Goal: Information Seeking & Learning: Learn about a topic

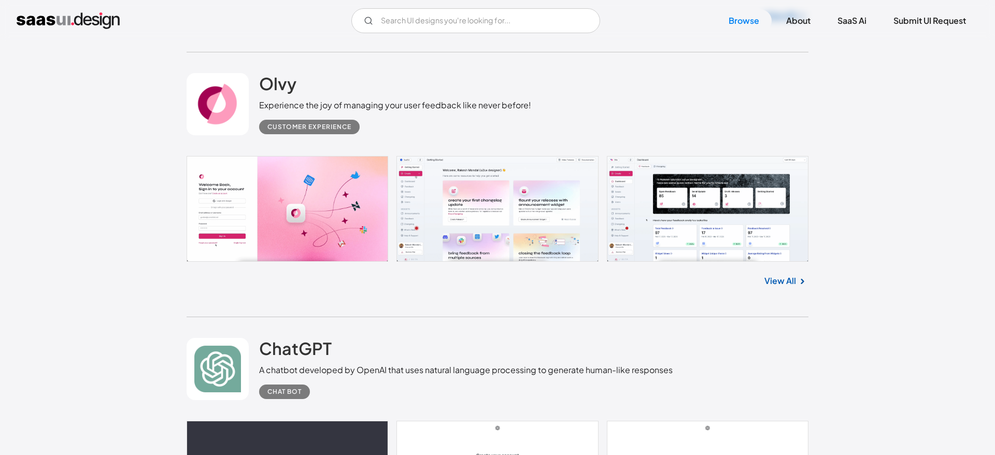
scroll to position [560, 0]
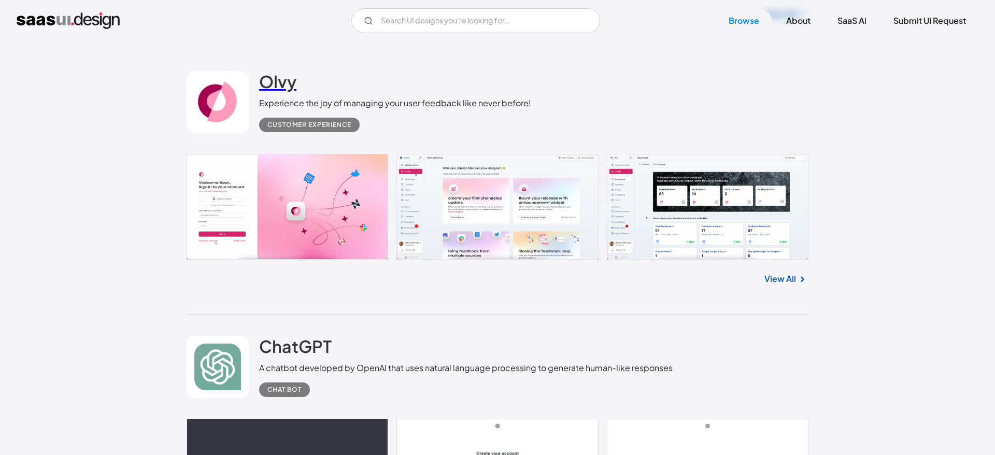
click at [291, 86] on h2 "Olvy" at bounding box center [277, 81] width 37 height 21
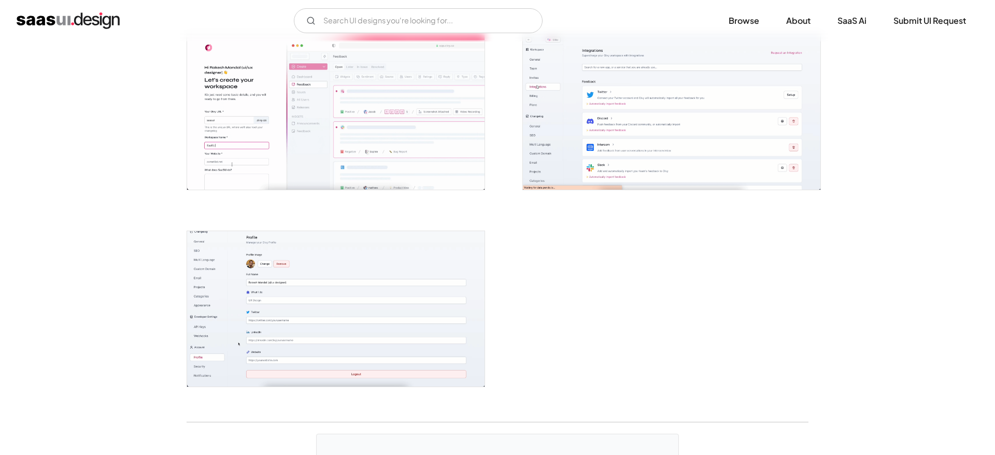
scroll to position [2158, 0]
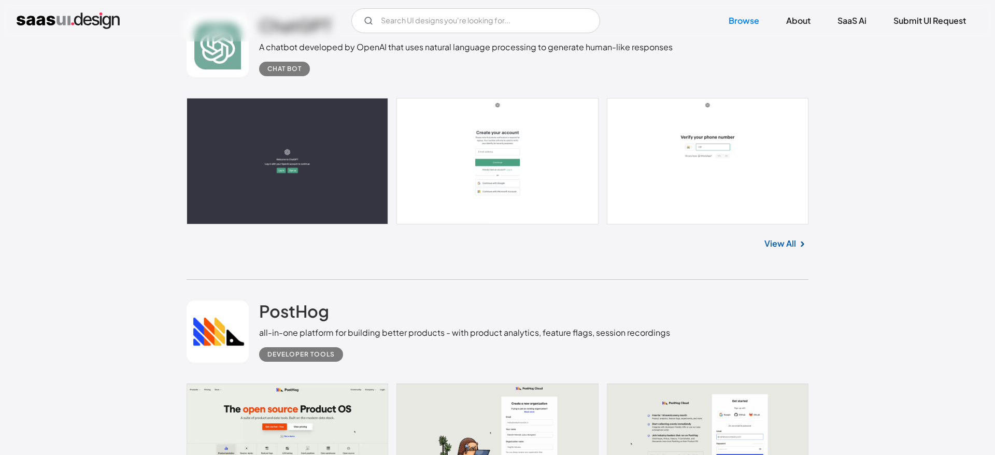
scroll to position [1080, 0]
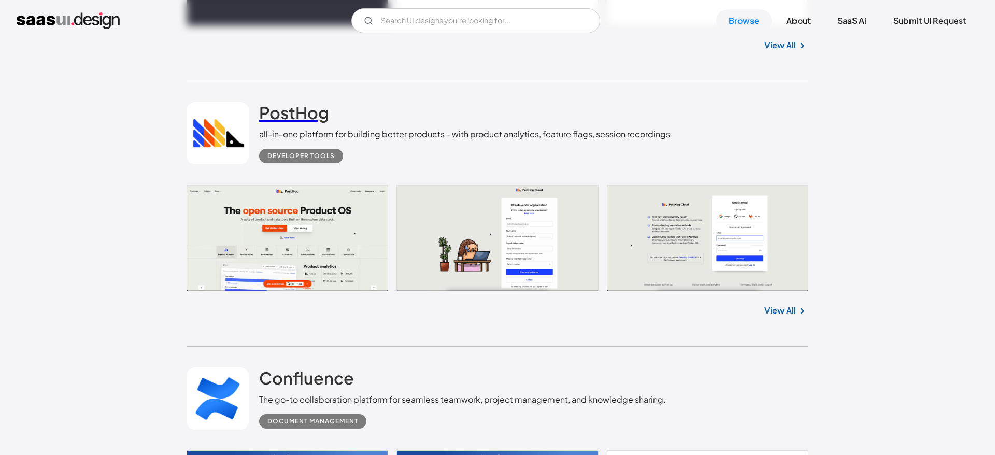
click at [304, 116] on h2 "PostHog" at bounding box center [294, 112] width 70 height 21
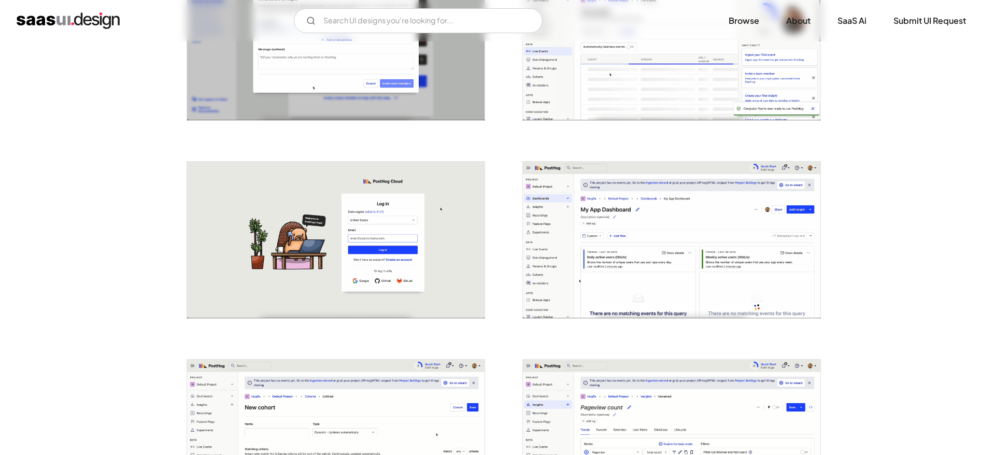
scroll to position [1465, 0]
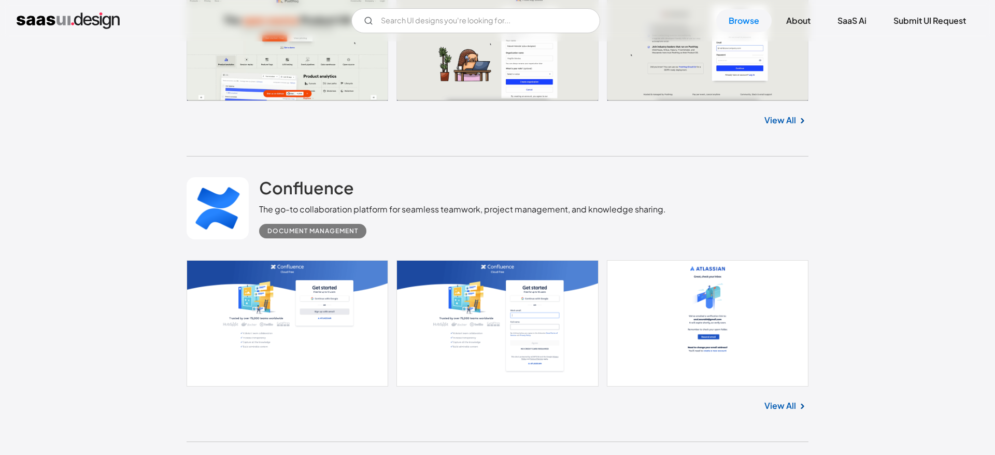
scroll to position [1364, 0]
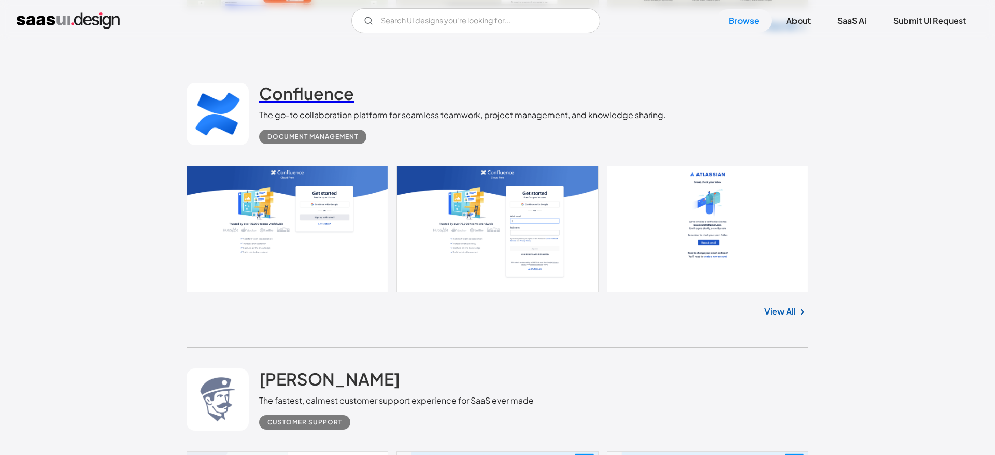
click at [319, 98] on h2 "Confluence" at bounding box center [306, 93] width 95 height 21
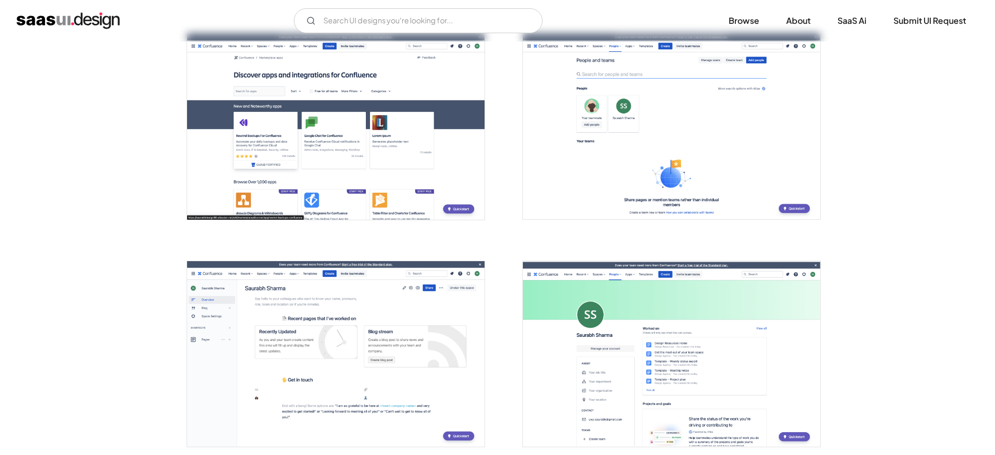
scroll to position [2838, 0]
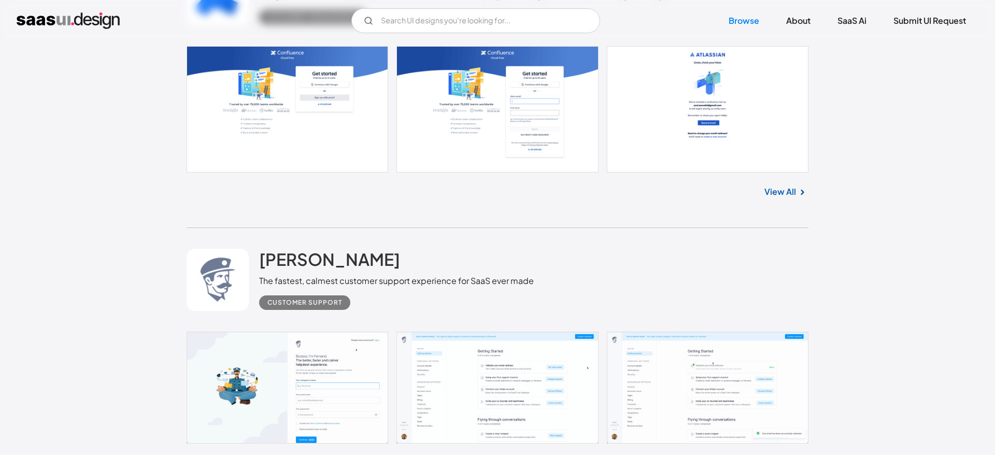
scroll to position [1584, 0]
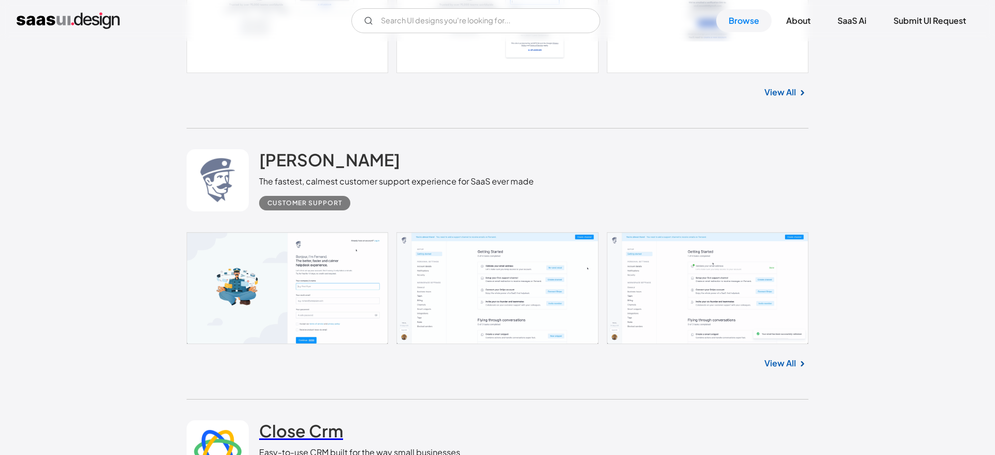
click at [284, 420] on h2 "Close Crm" at bounding box center [301, 430] width 84 height 21
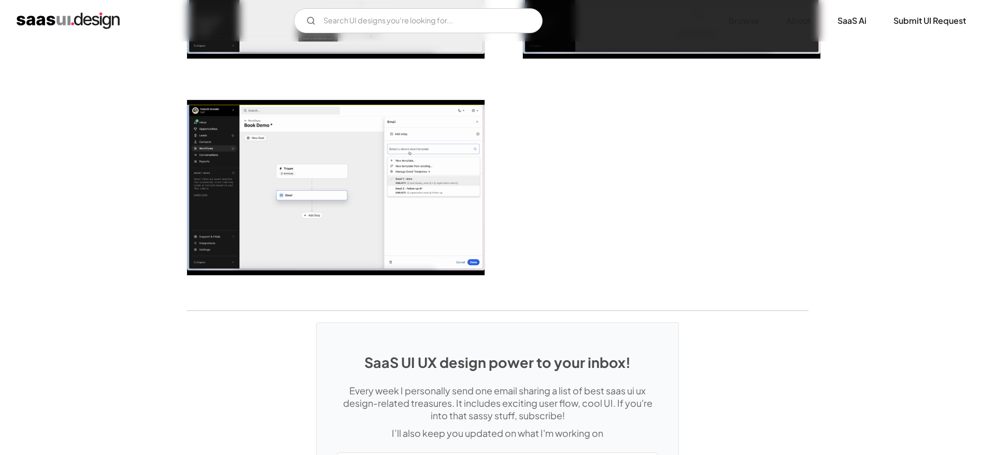
scroll to position [2525, 0]
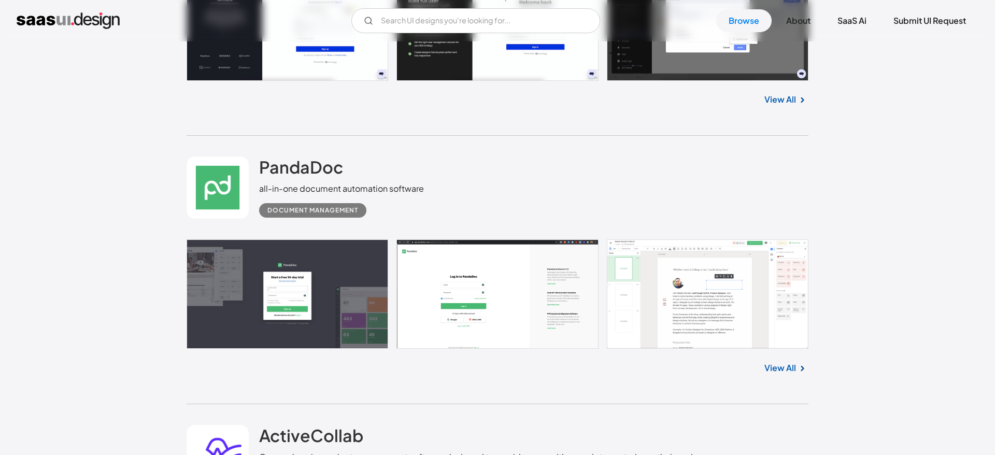
scroll to position [3478, 0]
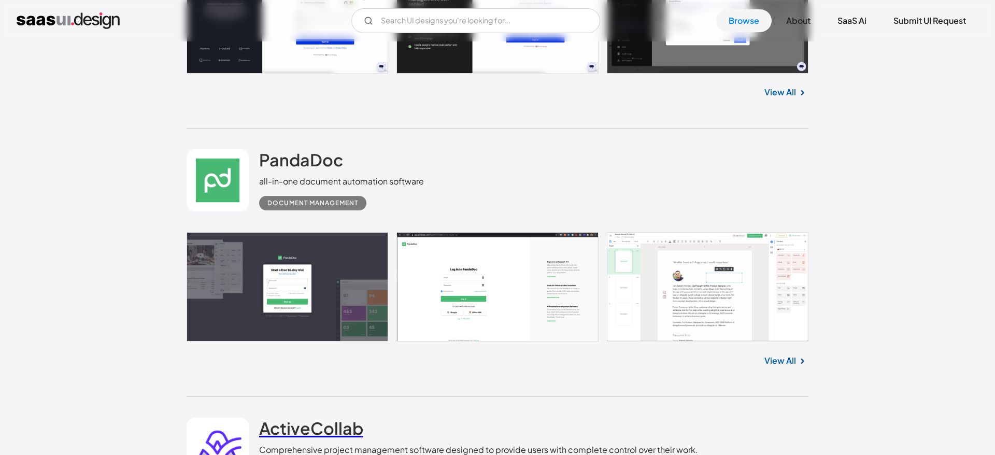
click at [332, 418] on h2 "ActiveCollab" at bounding box center [311, 428] width 104 height 21
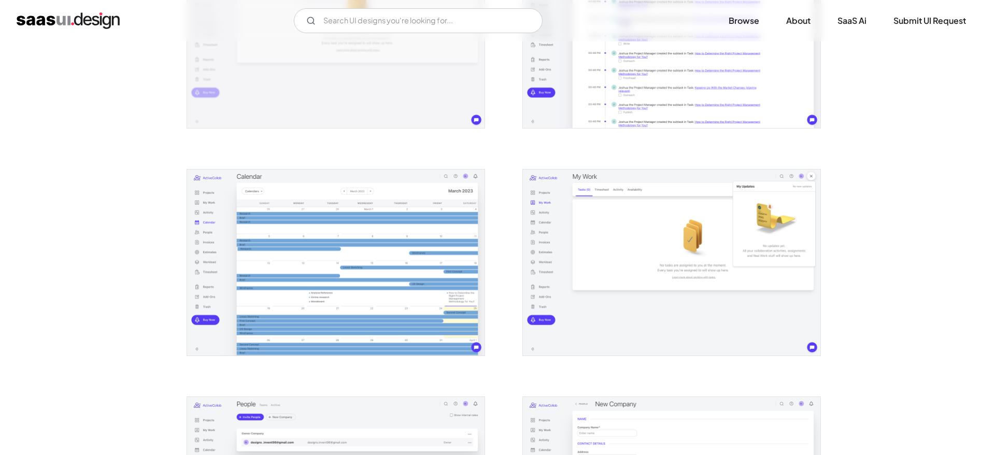
scroll to position [995, 0]
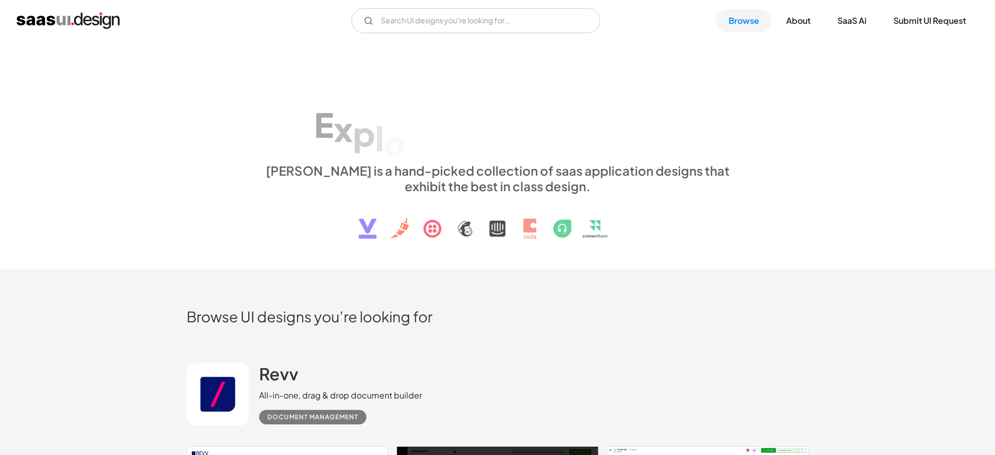
scroll to position [3478, 0]
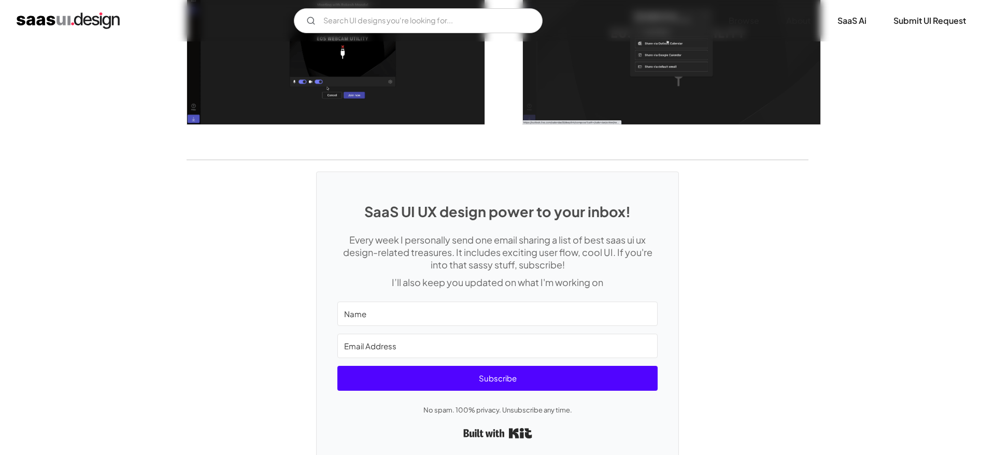
scroll to position [2597, 0]
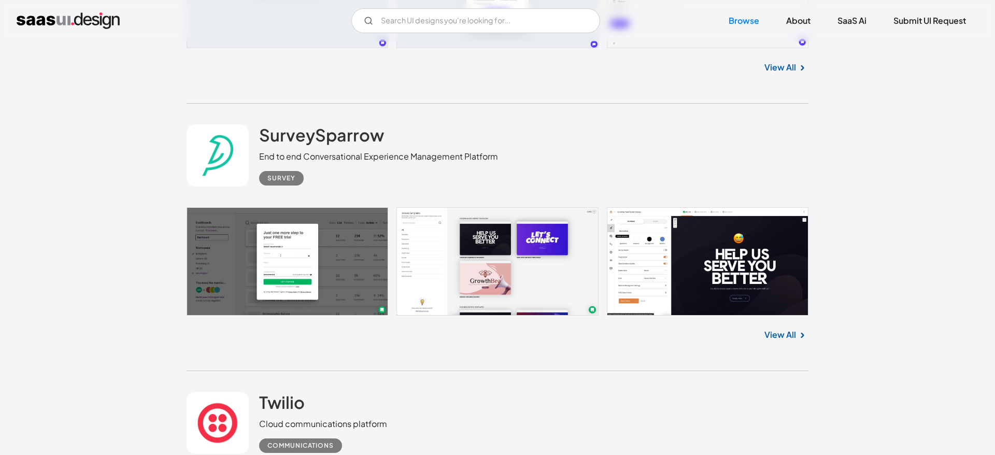
scroll to position [4057, 0]
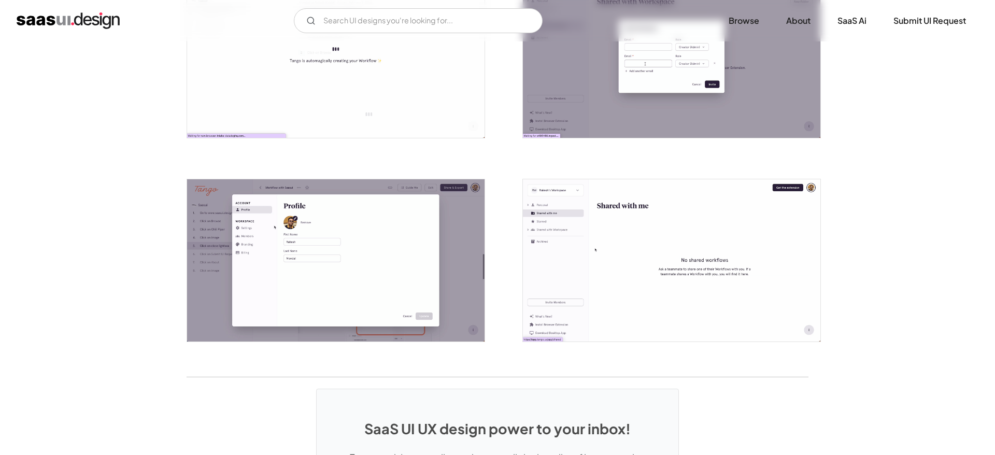
scroll to position [2367, 0]
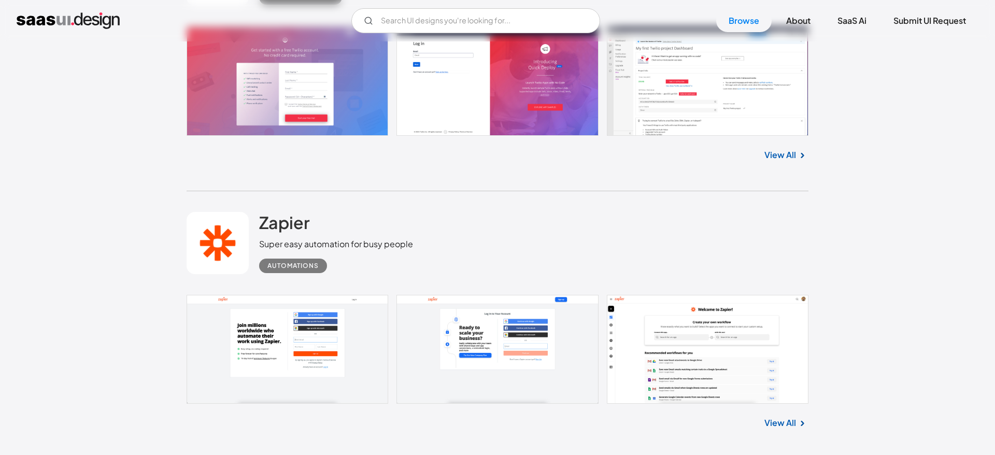
scroll to position [4495, 0]
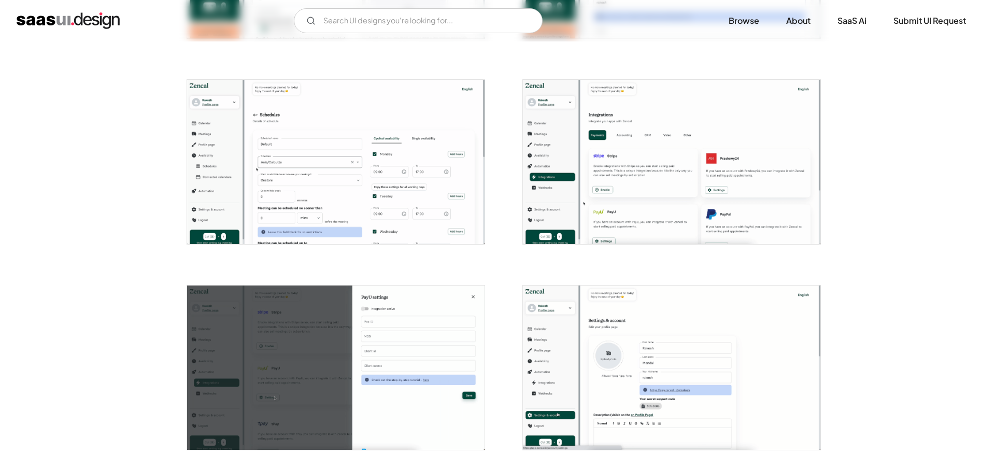
scroll to position [2135, 0]
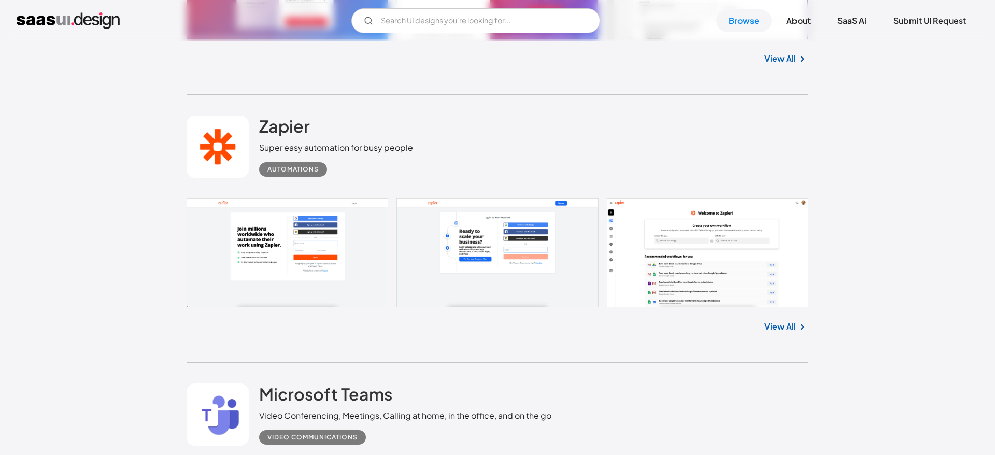
scroll to position [4538, 0]
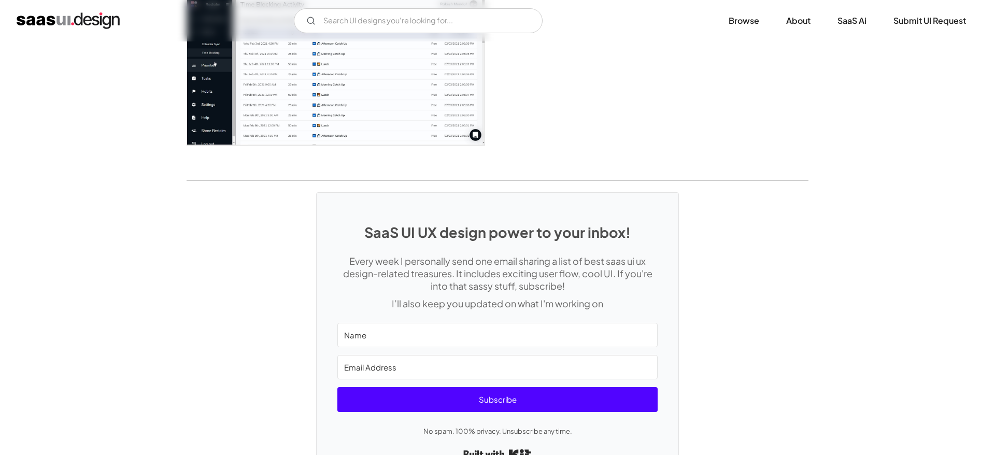
scroll to position [1768, 0]
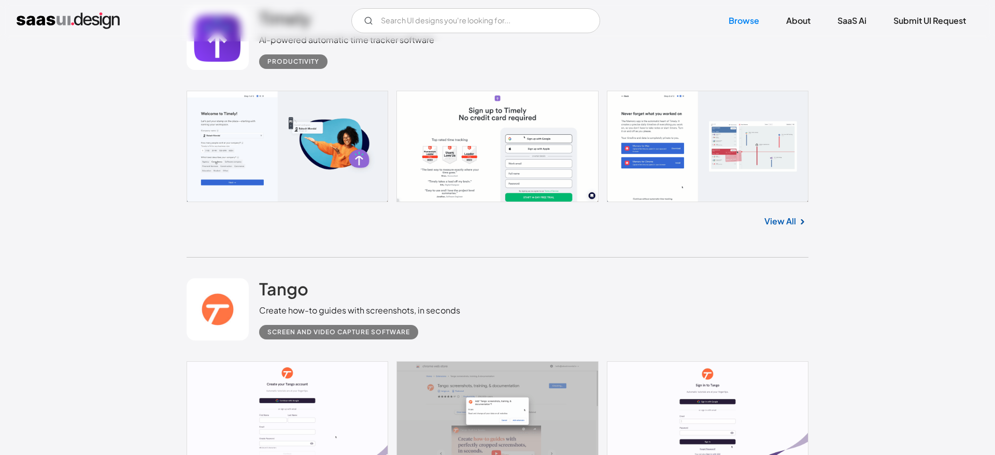
scroll to position [5380, 0]
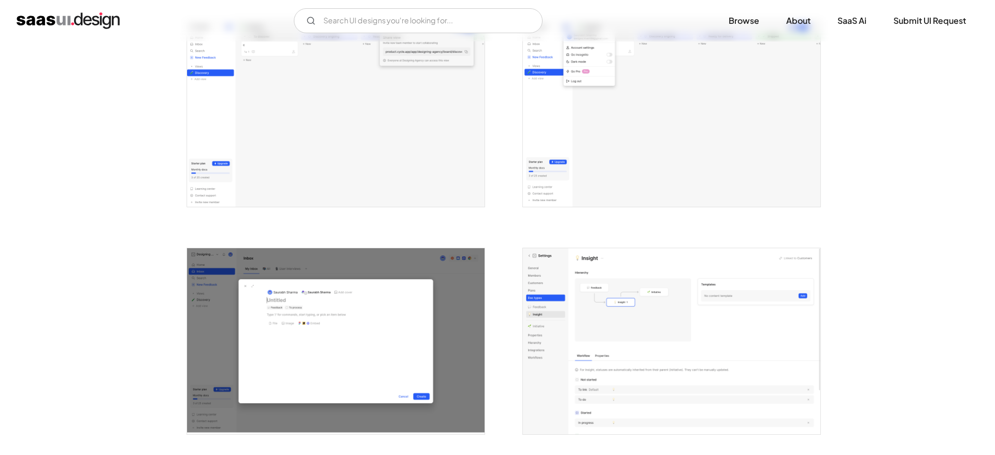
scroll to position [2231, 0]
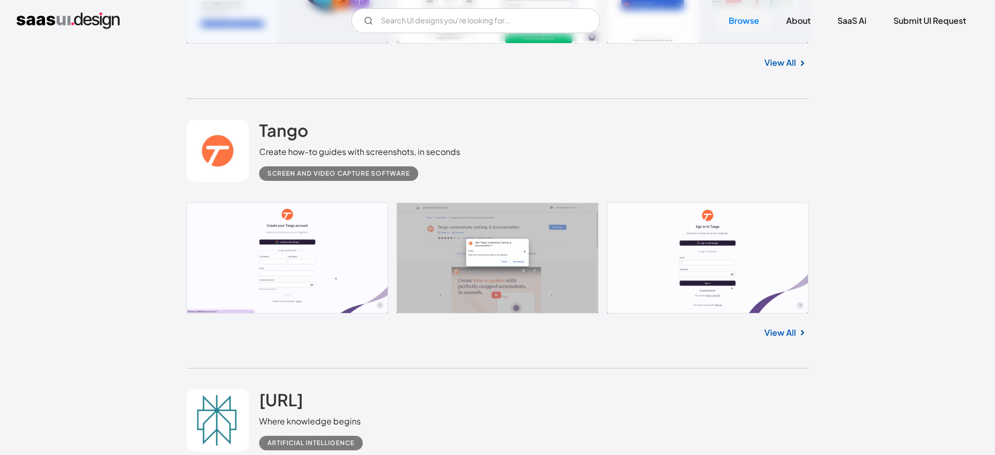
scroll to position [5395, 0]
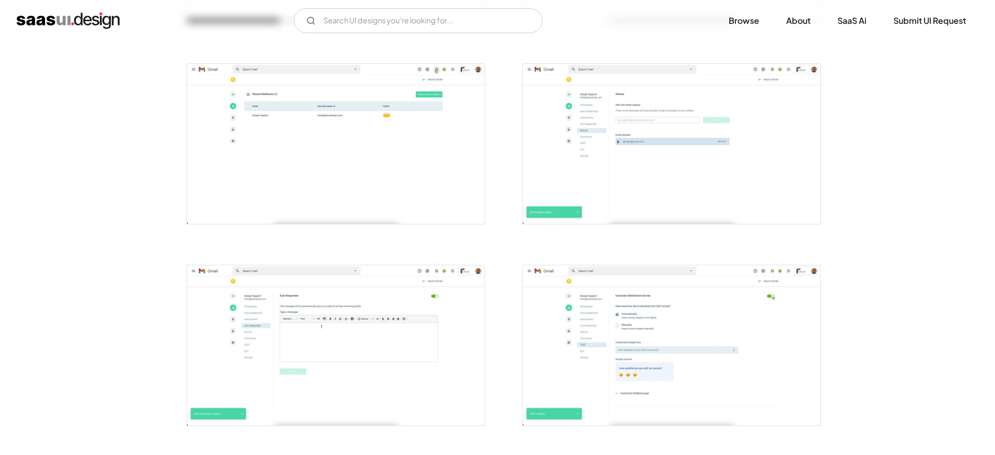
scroll to position [1467, 0]
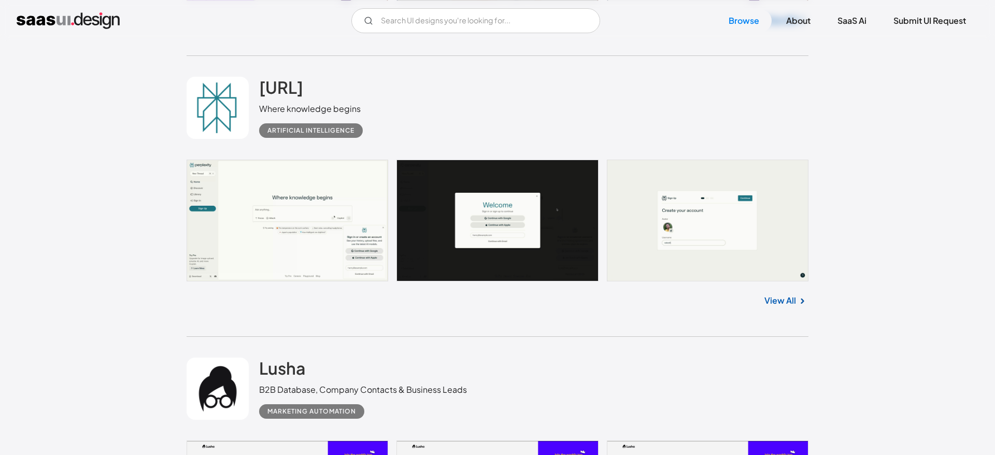
scroll to position [5676, 0]
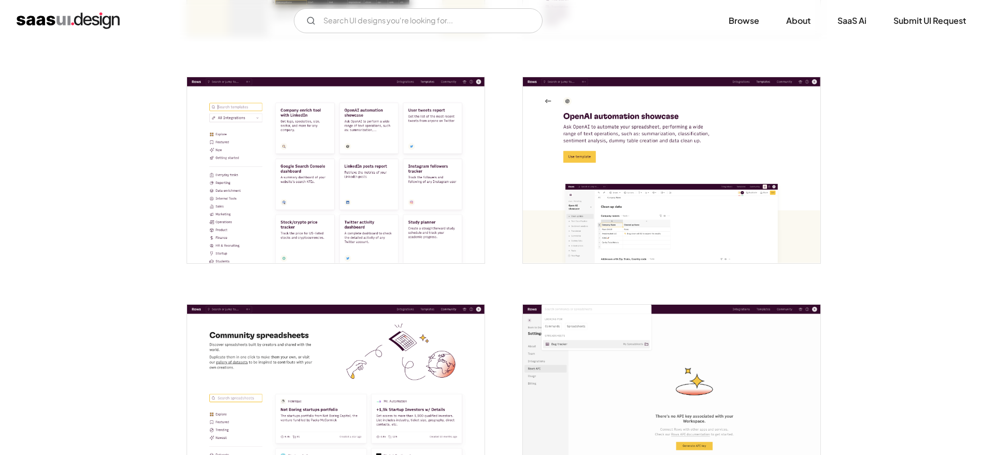
scroll to position [2206, 0]
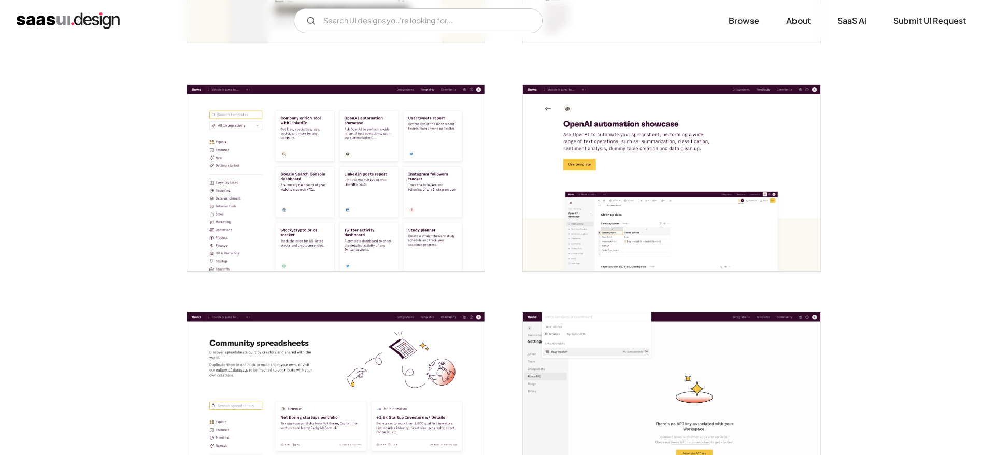
click at [416, 193] on img "open lightbox" at bounding box center [336, 178] width 298 height 186
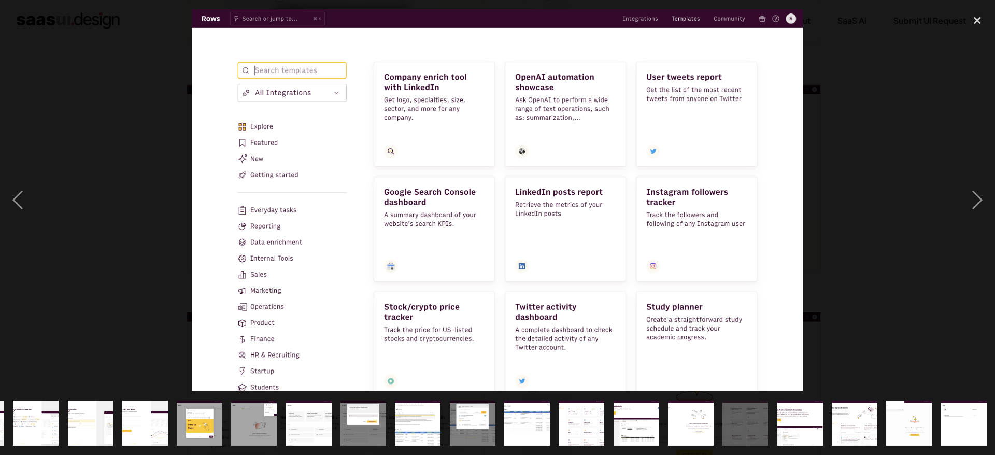
scroll to position [0, 270]
click at [978, 22] on div "close lightbox" at bounding box center [977, 20] width 35 height 23
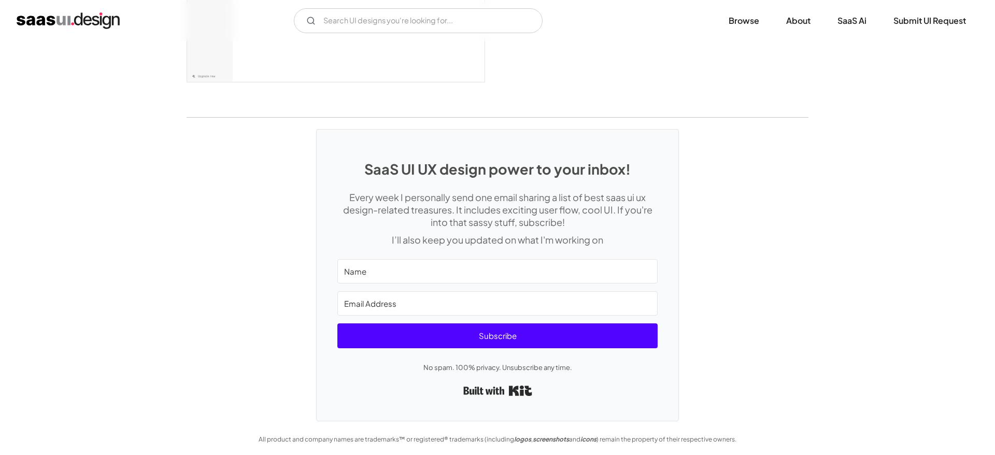
scroll to position [2853, 0]
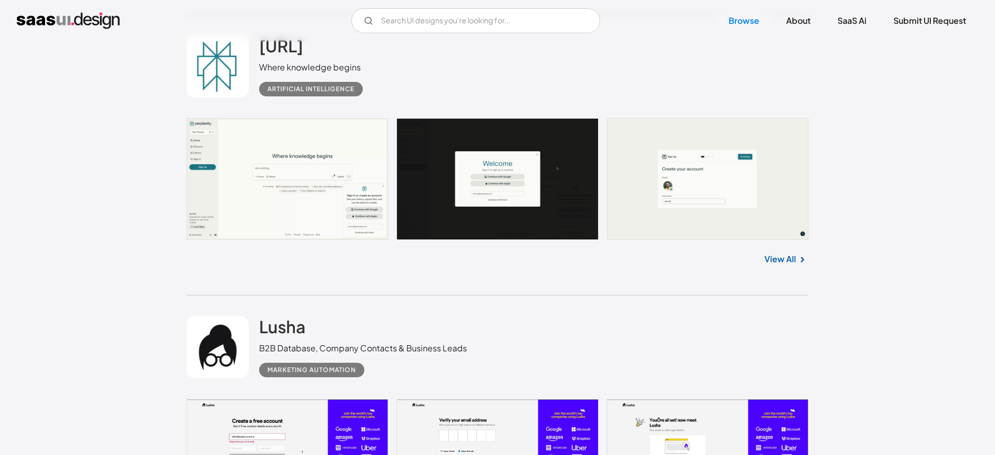
scroll to position [5768, 0]
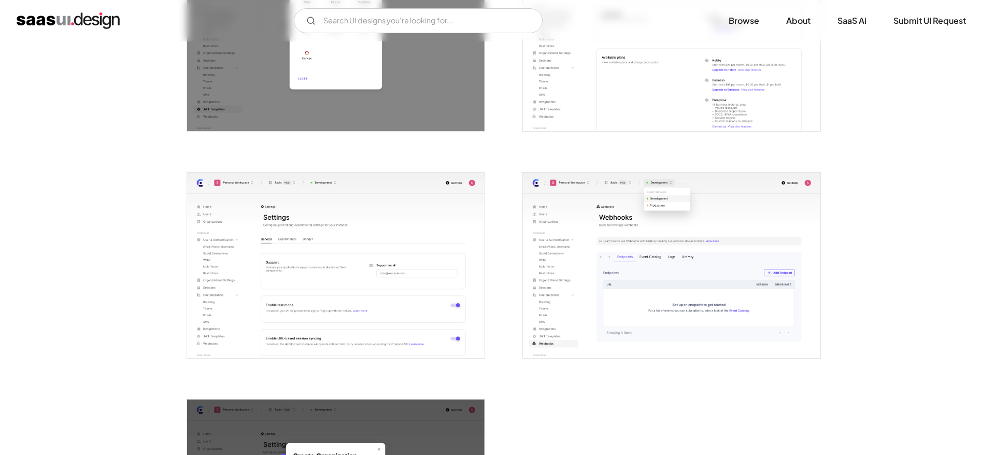
scroll to position [2341, 0]
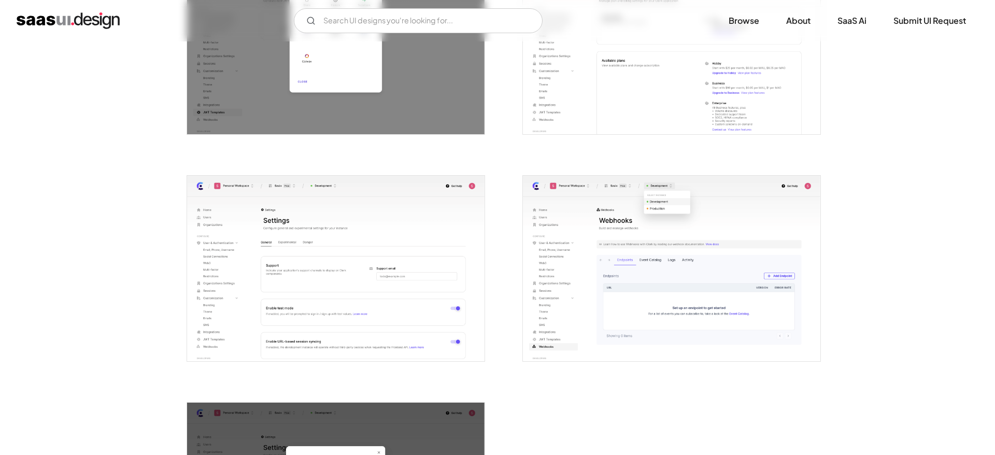
click at [603, 110] on img "open lightbox" at bounding box center [672, 41] width 298 height 186
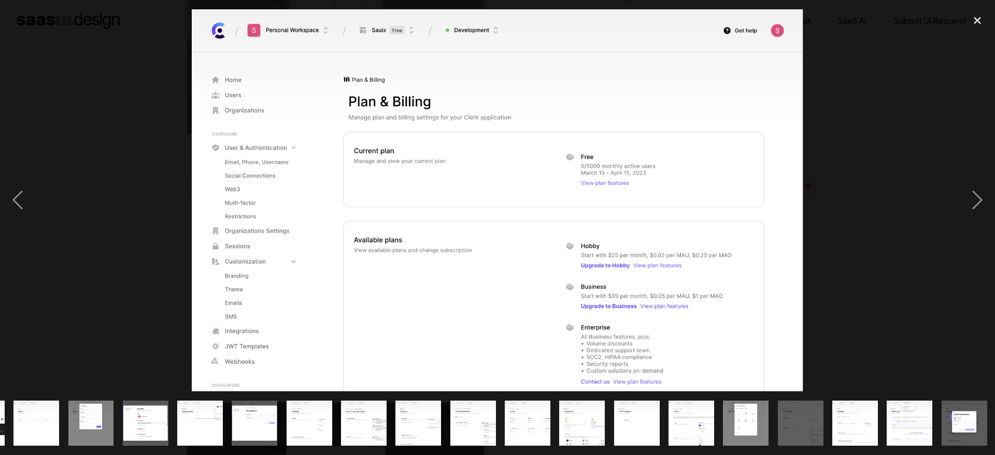
scroll to position [0, 270]
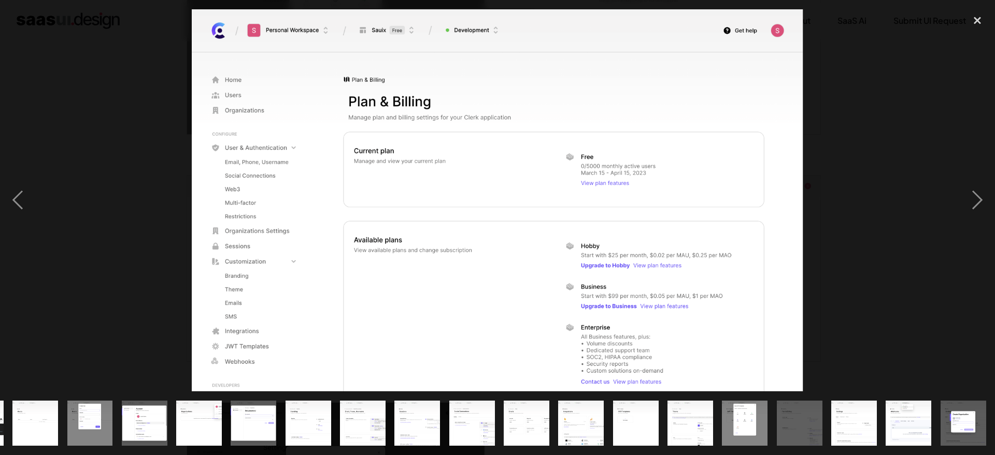
click at [911, 115] on div at bounding box center [497, 200] width 995 height 383
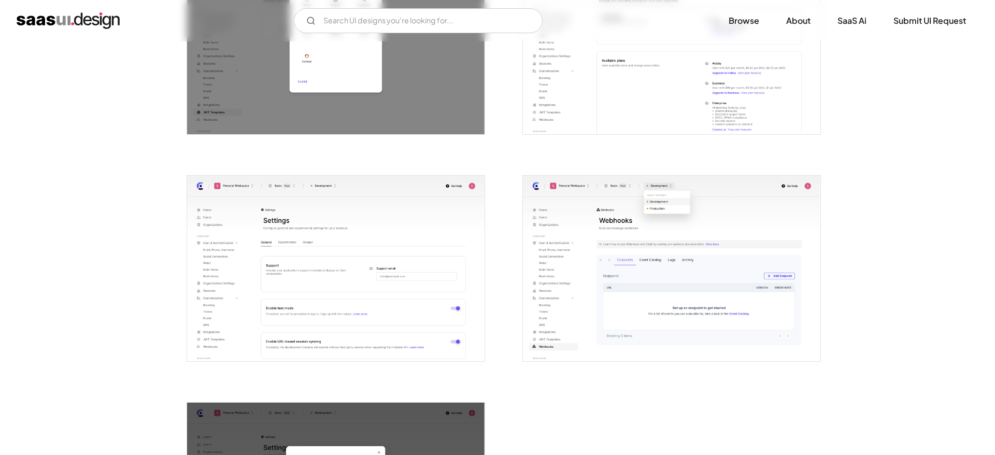
scroll to position [2289, 0]
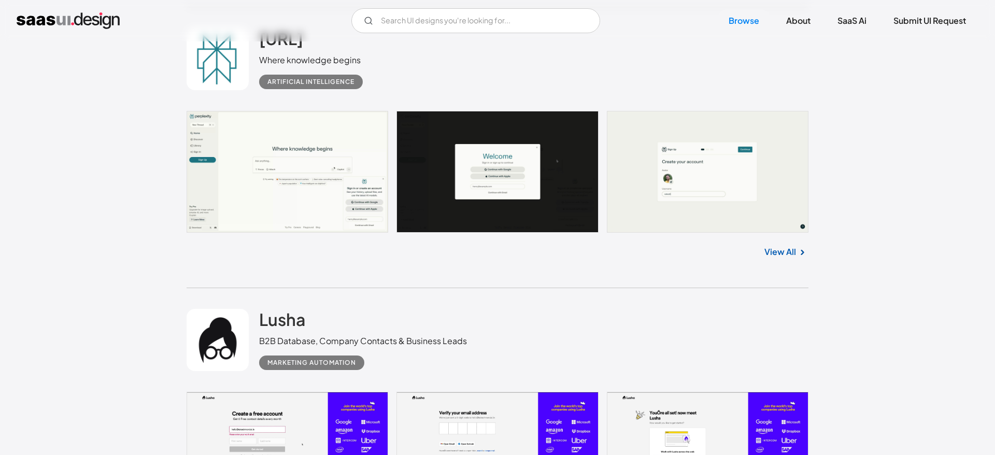
scroll to position [5763, 0]
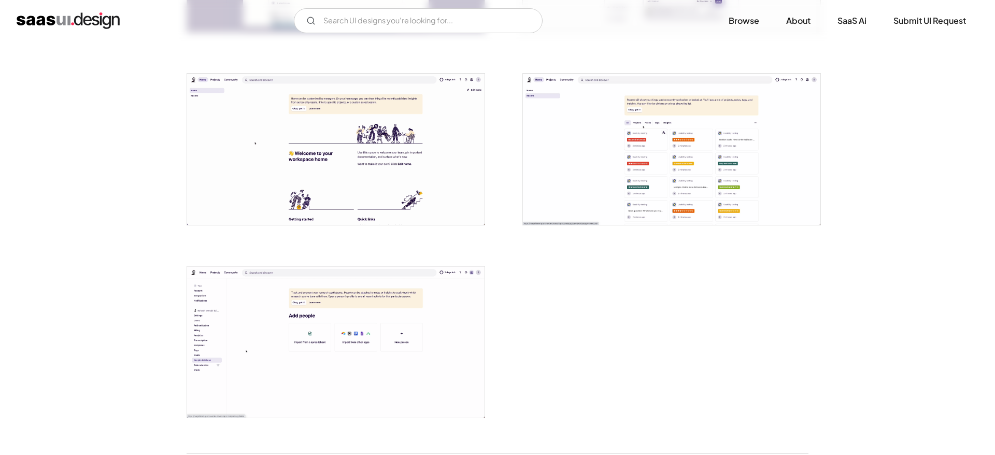
scroll to position [2299, 0]
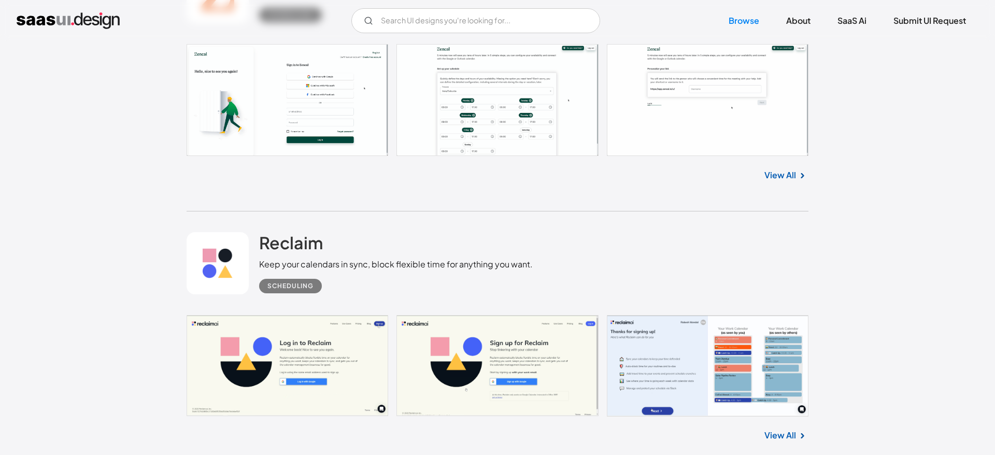
scroll to position [6395, 0]
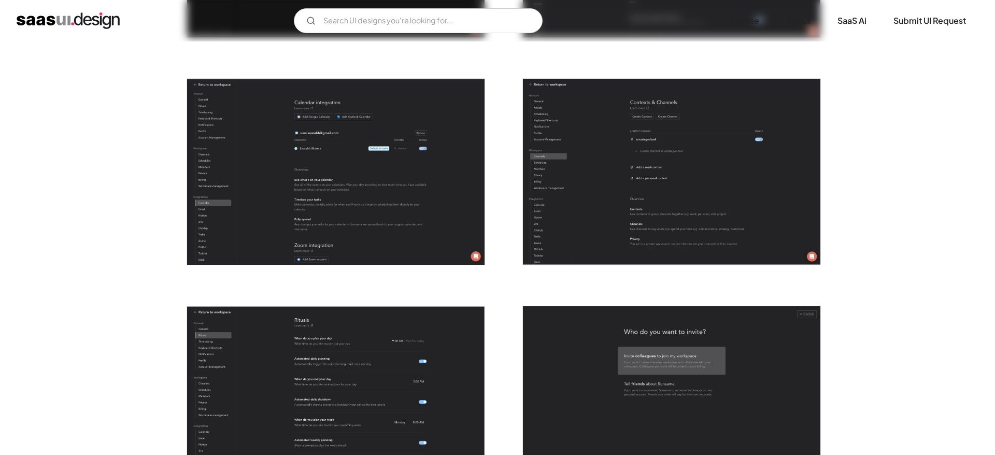
scroll to position [2438, 0]
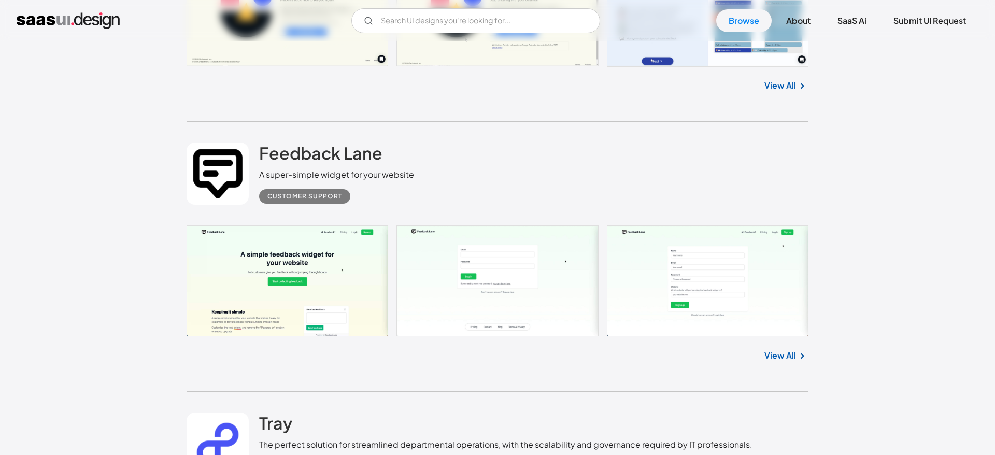
scroll to position [6744, 0]
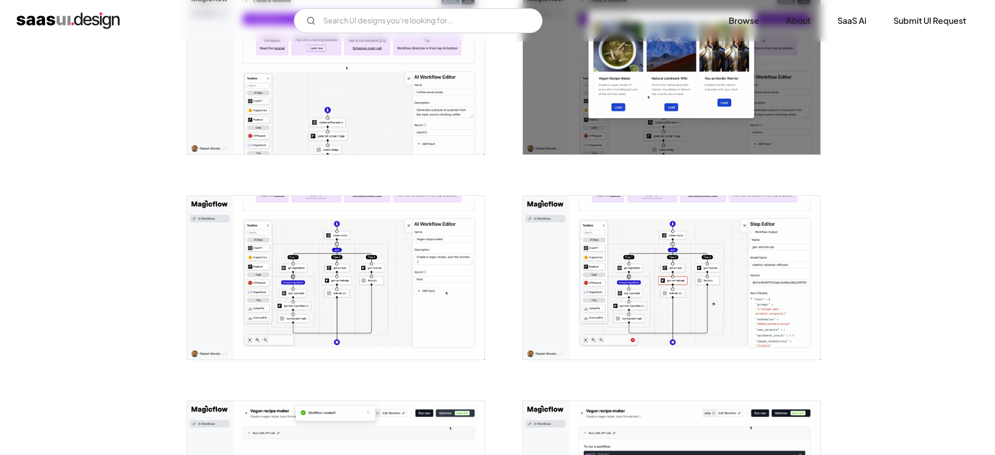
scroll to position [607, 0]
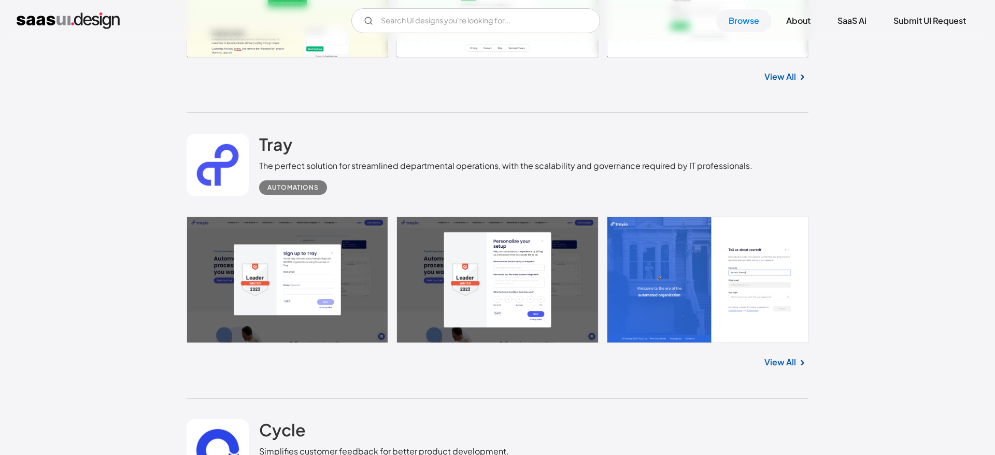
scroll to position [7080, 0]
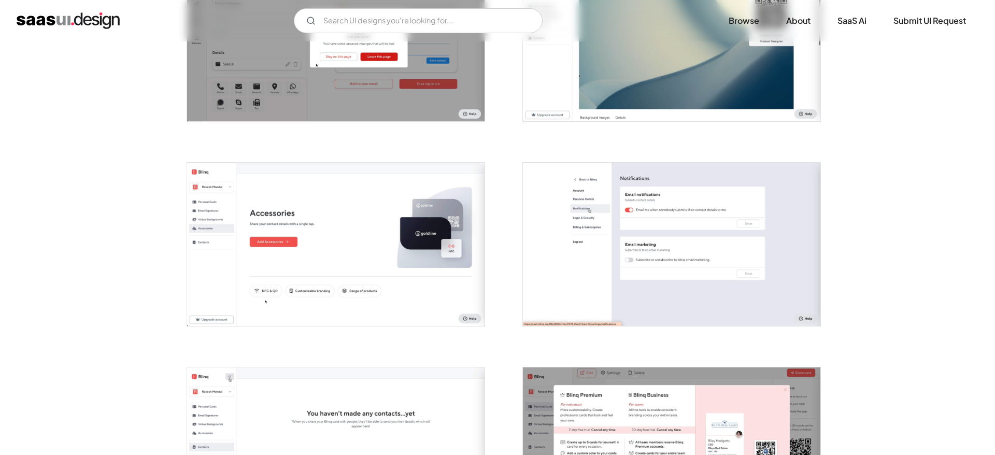
scroll to position [2168, 0]
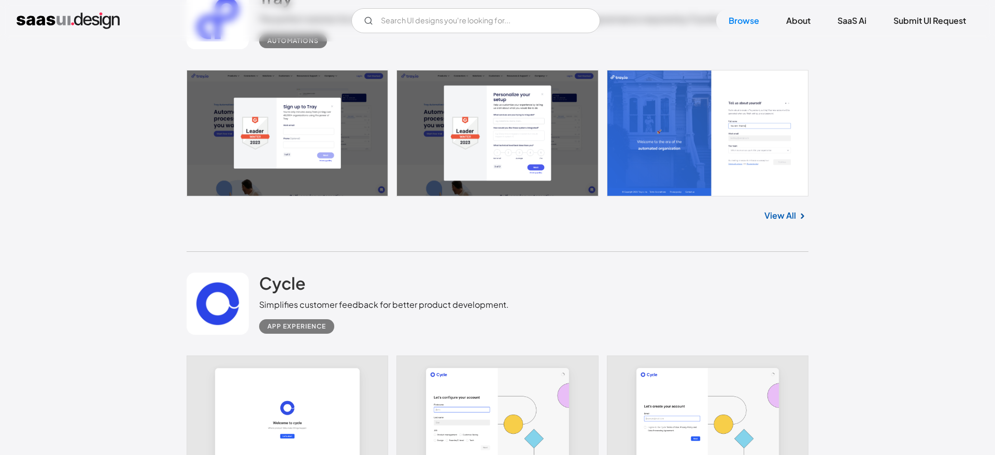
scroll to position [7287, 0]
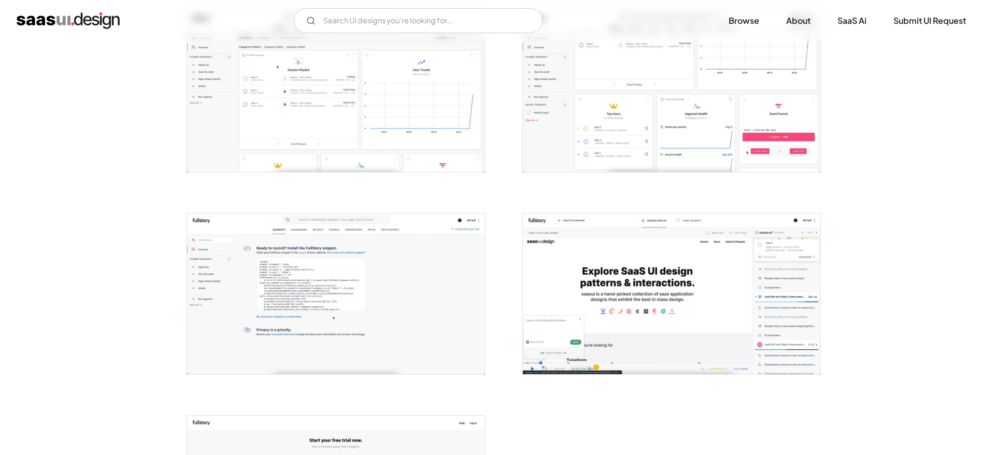
scroll to position [1473, 0]
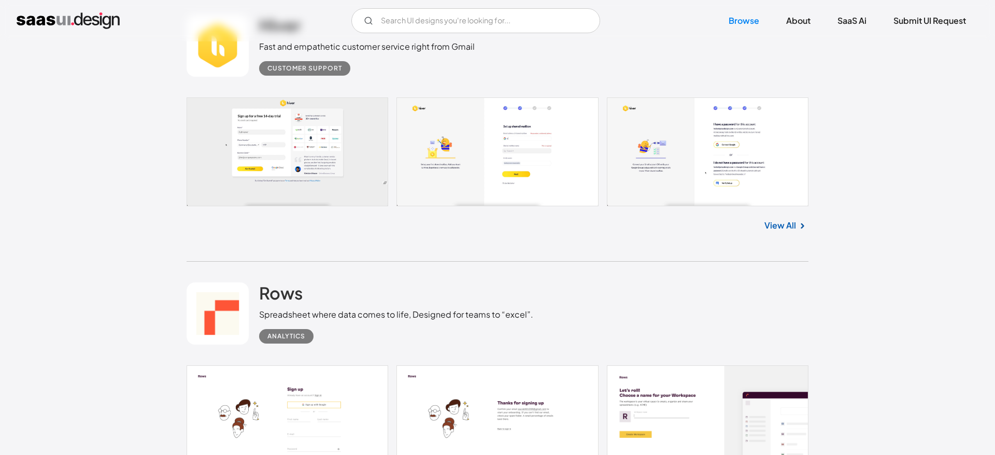
scroll to position [8130, 0]
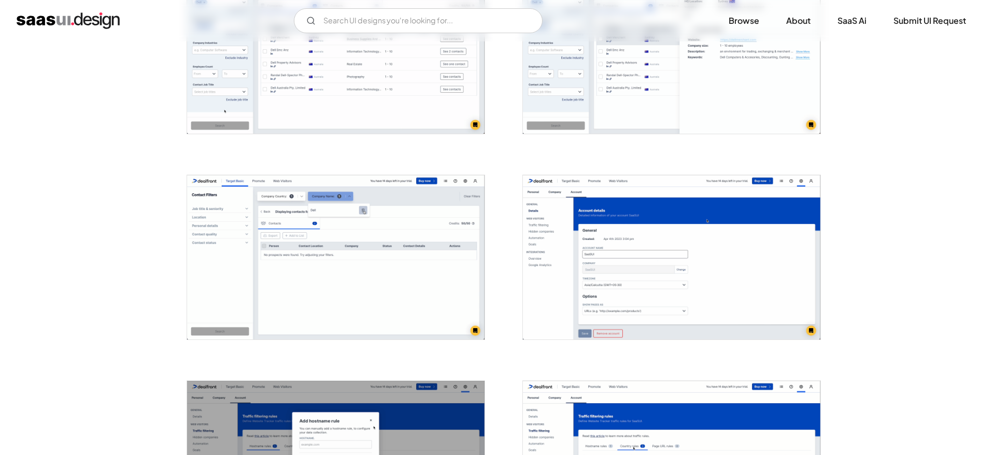
scroll to position [1385, 0]
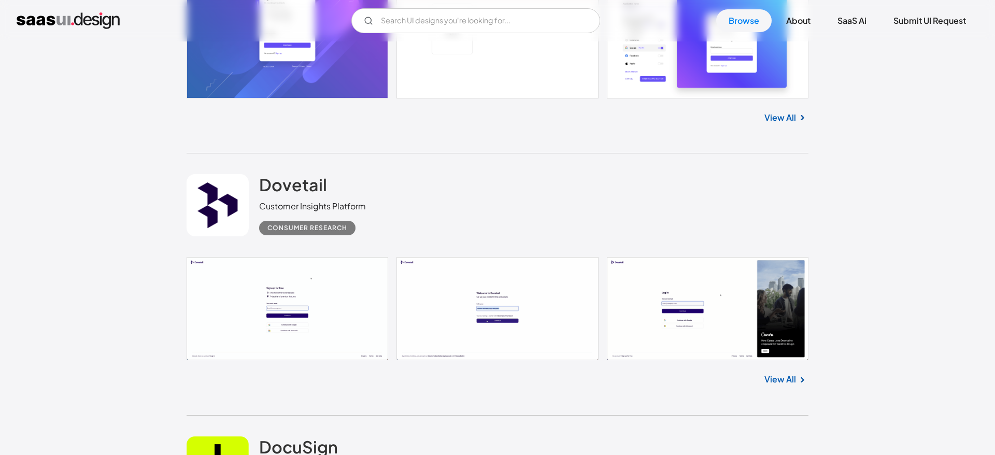
scroll to position [8724, 0]
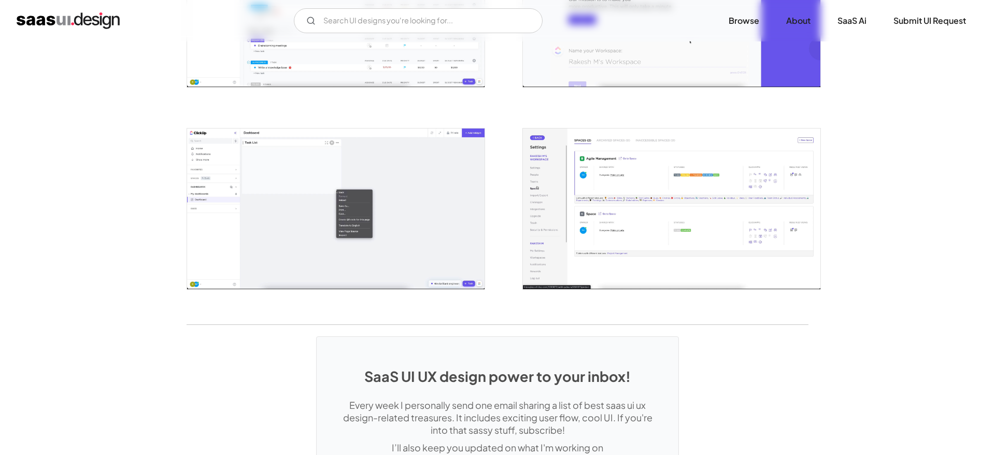
scroll to position [2159, 0]
